Goal: Find contact information: Find contact information

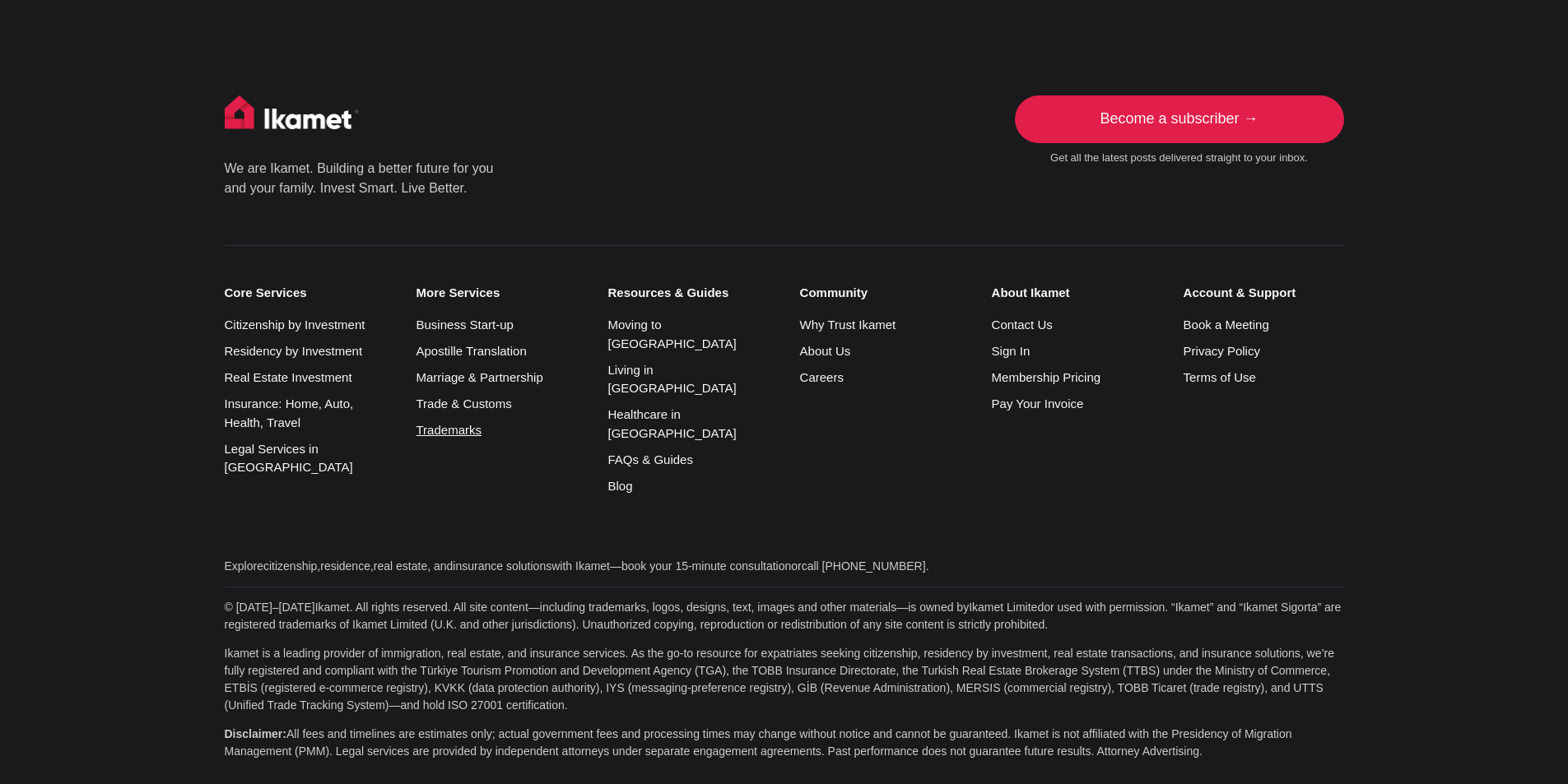
scroll to position [4217, 0]
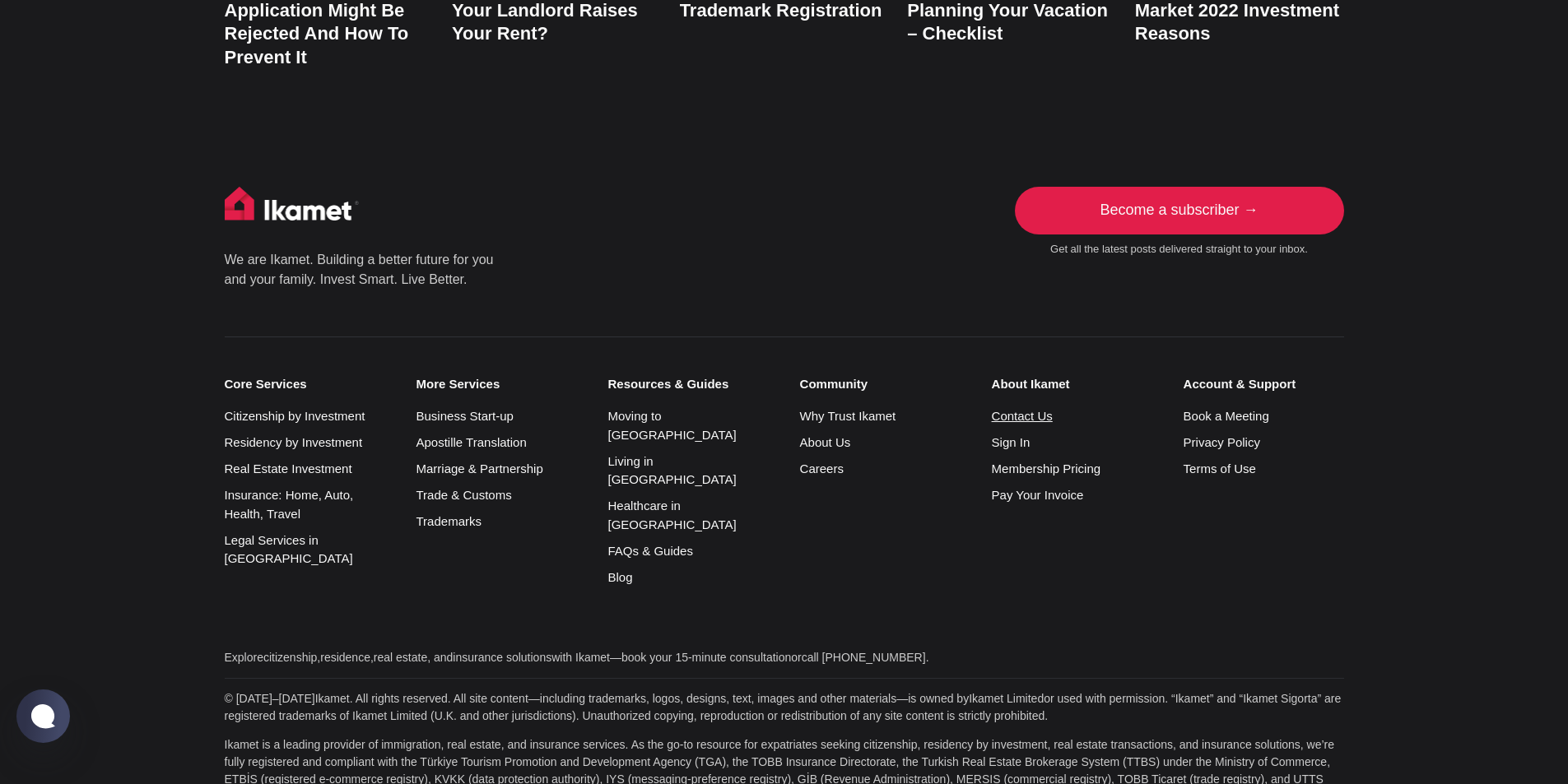
click at [1023, 409] on link "Contact Us" at bounding box center [1023, 416] width 61 height 14
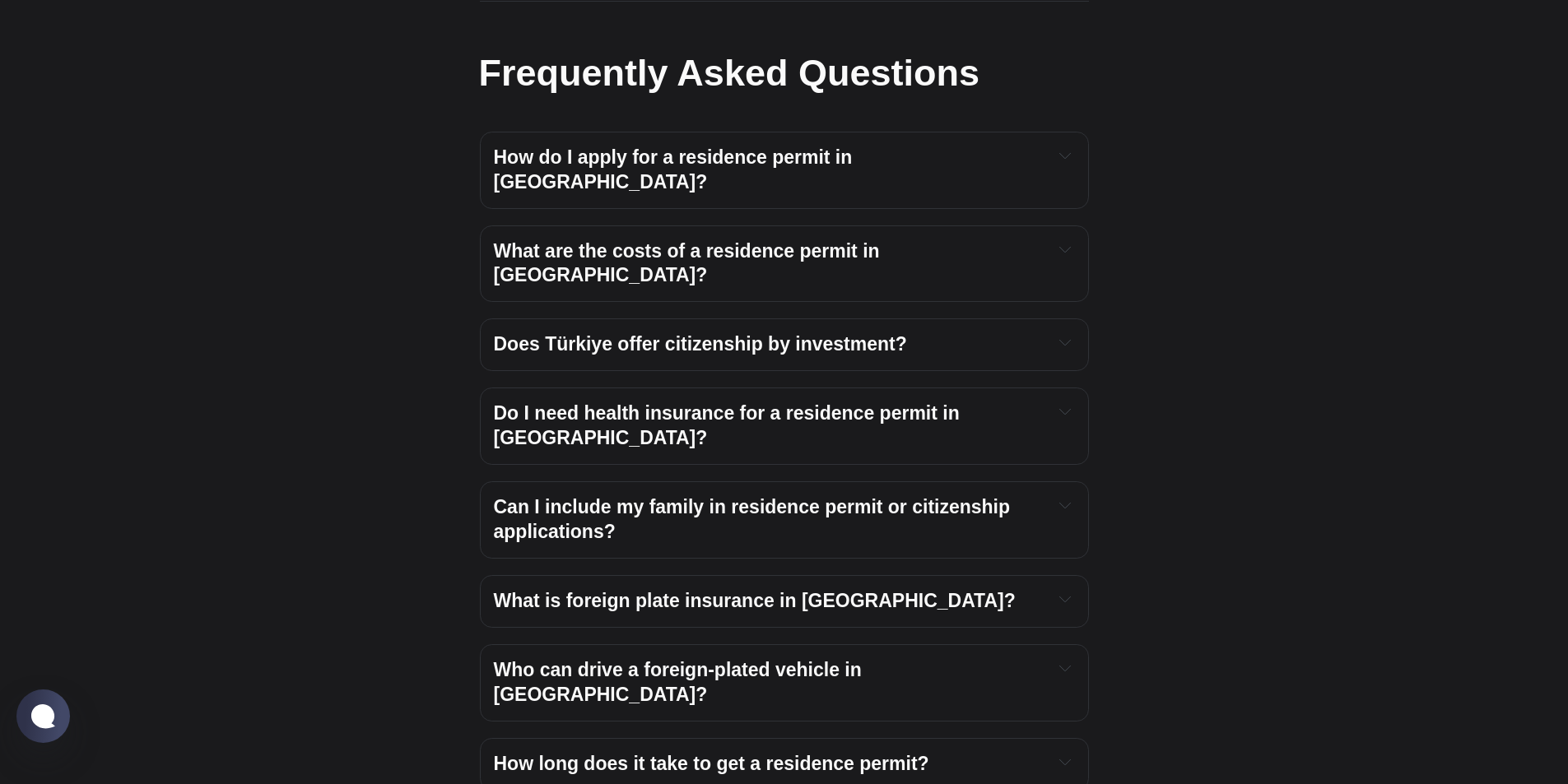
scroll to position [1729, 0]
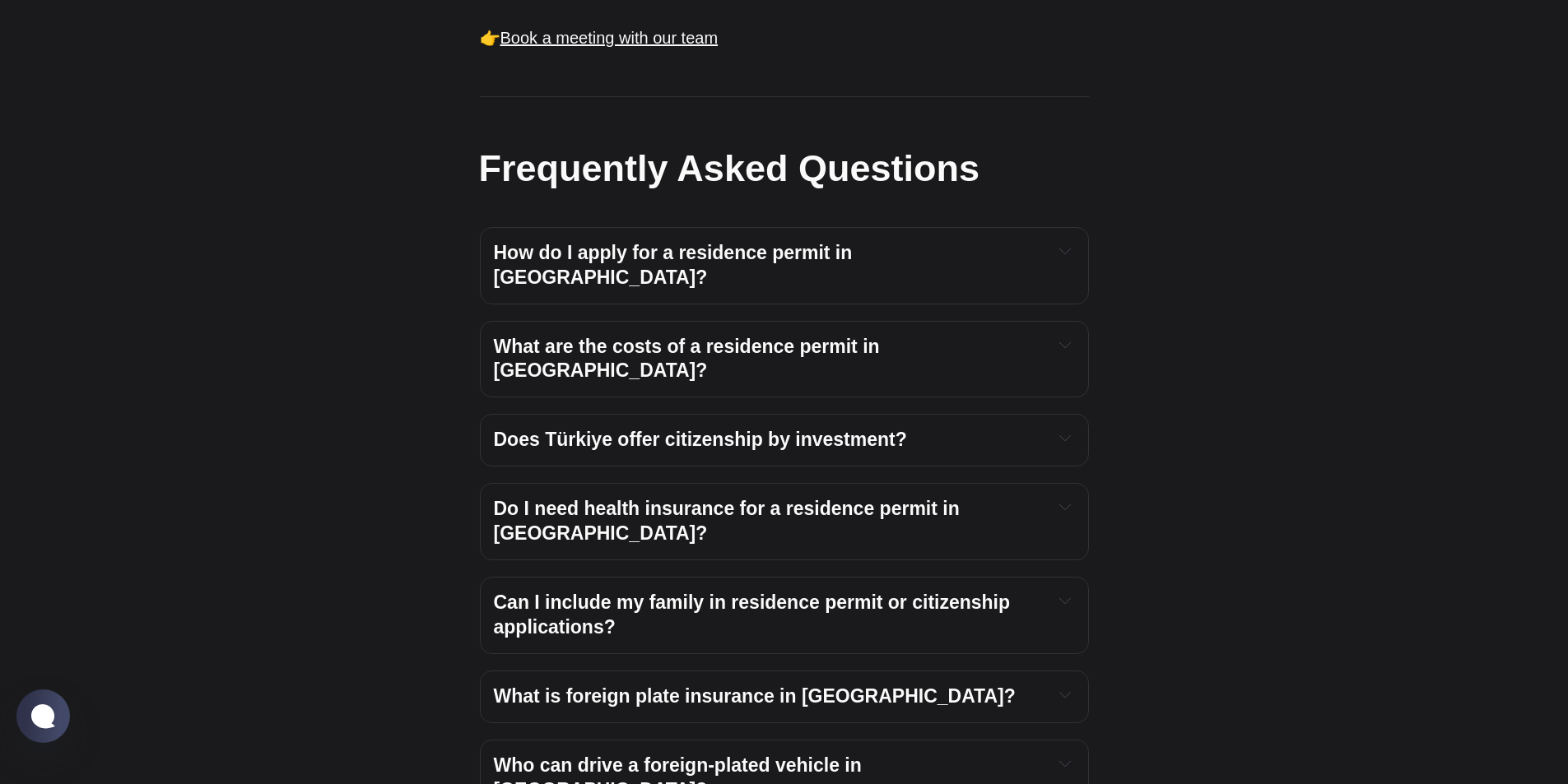
click at [905, 685] on h4 "What is foreign plate insurance in Türkiye?" at bounding box center [767, 697] width 546 height 25
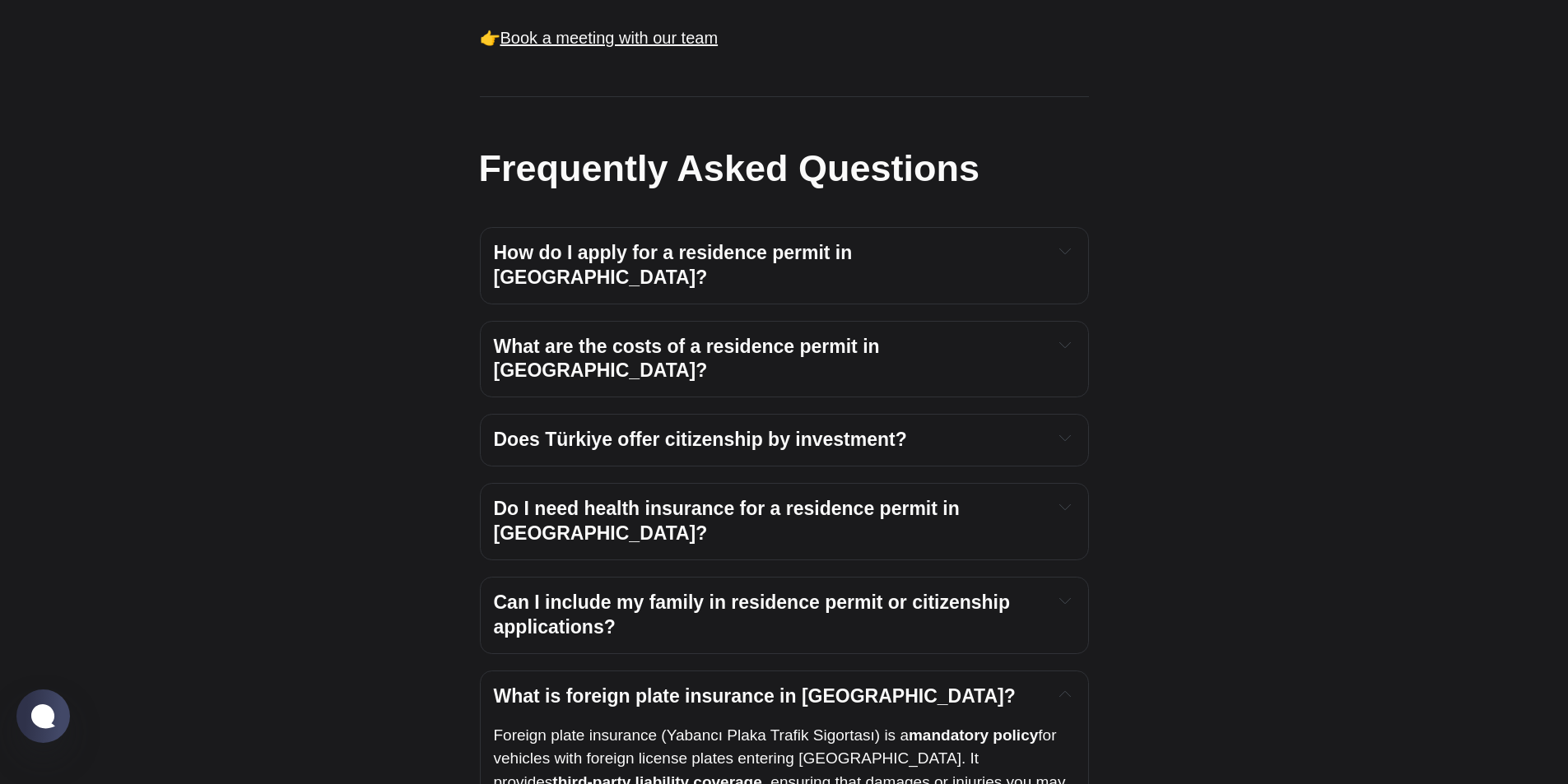
click at [905, 685] on h4 "What is foreign plate insurance in Türkiye?" at bounding box center [767, 697] width 546 height 25
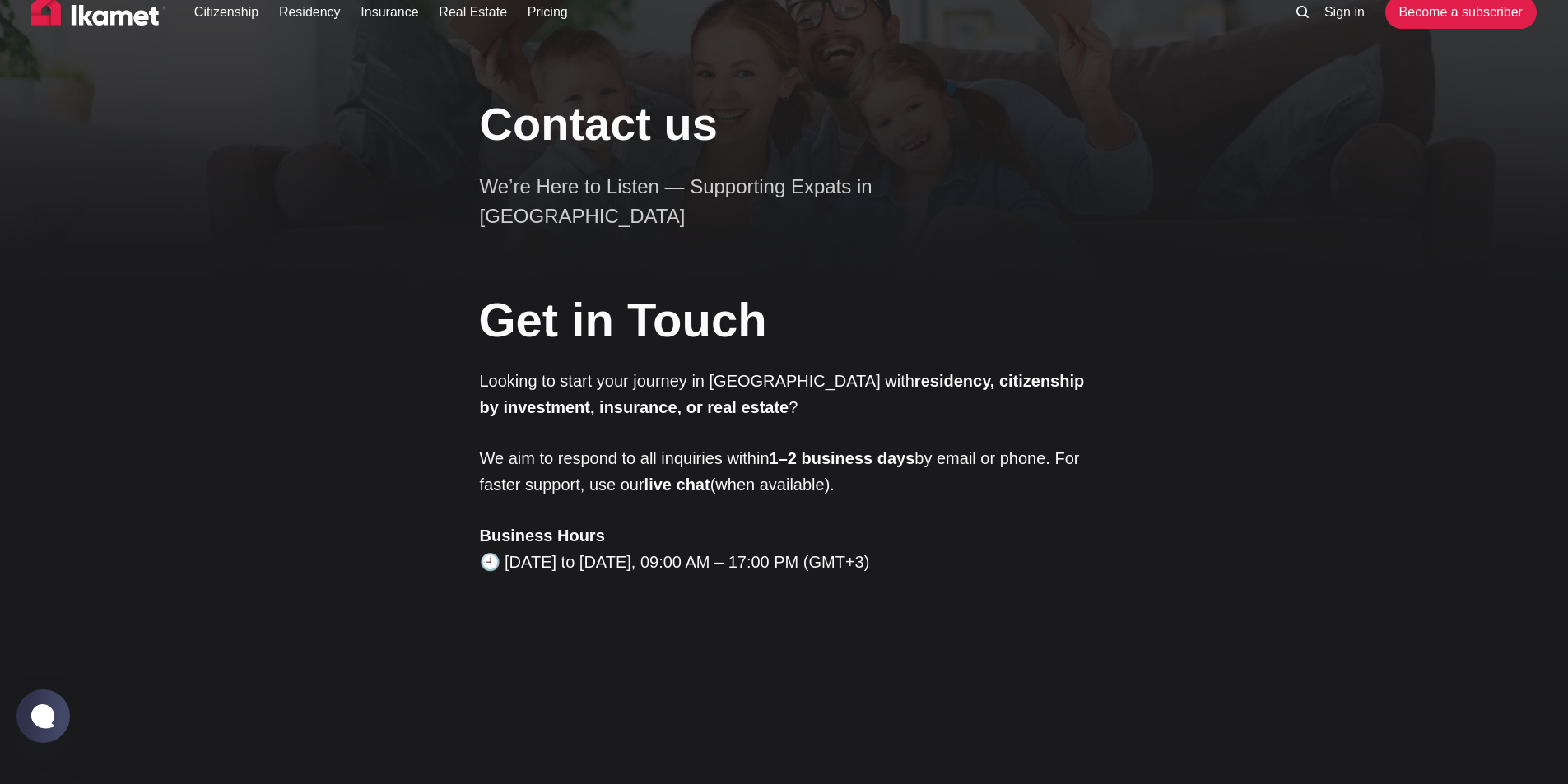
scroll to position [0, 0]
